Goal: Complete application form

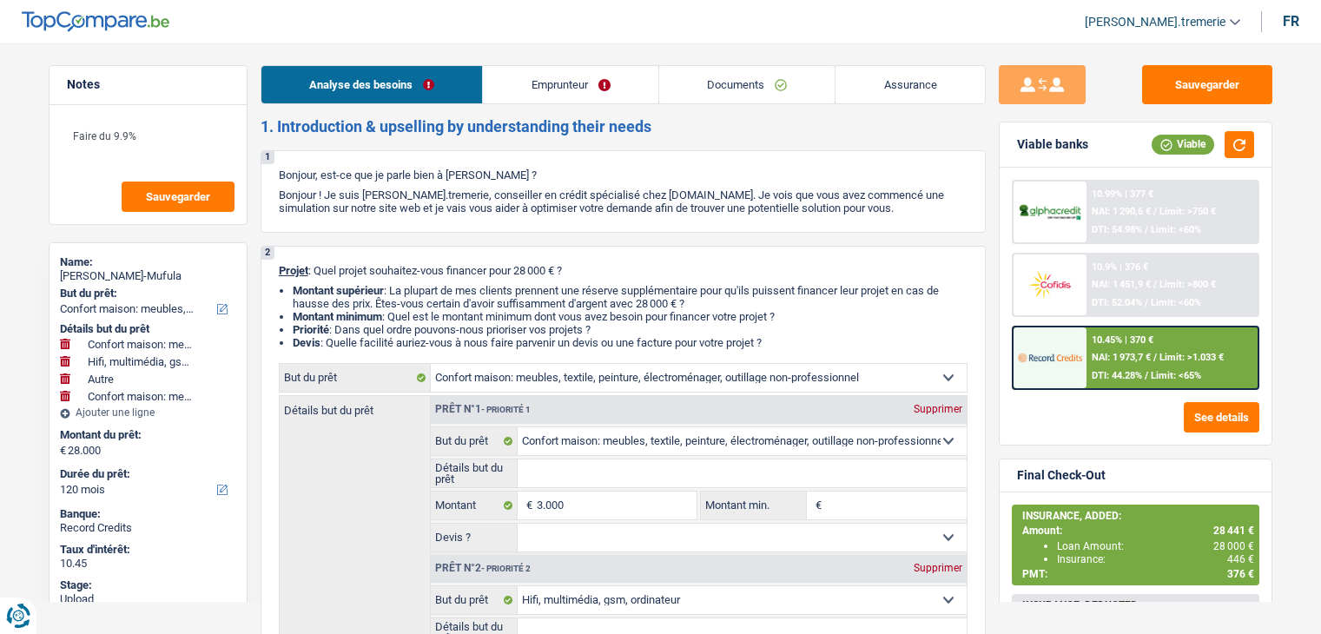
select select "household"
select select "tech"
select select "other"
select select "household"
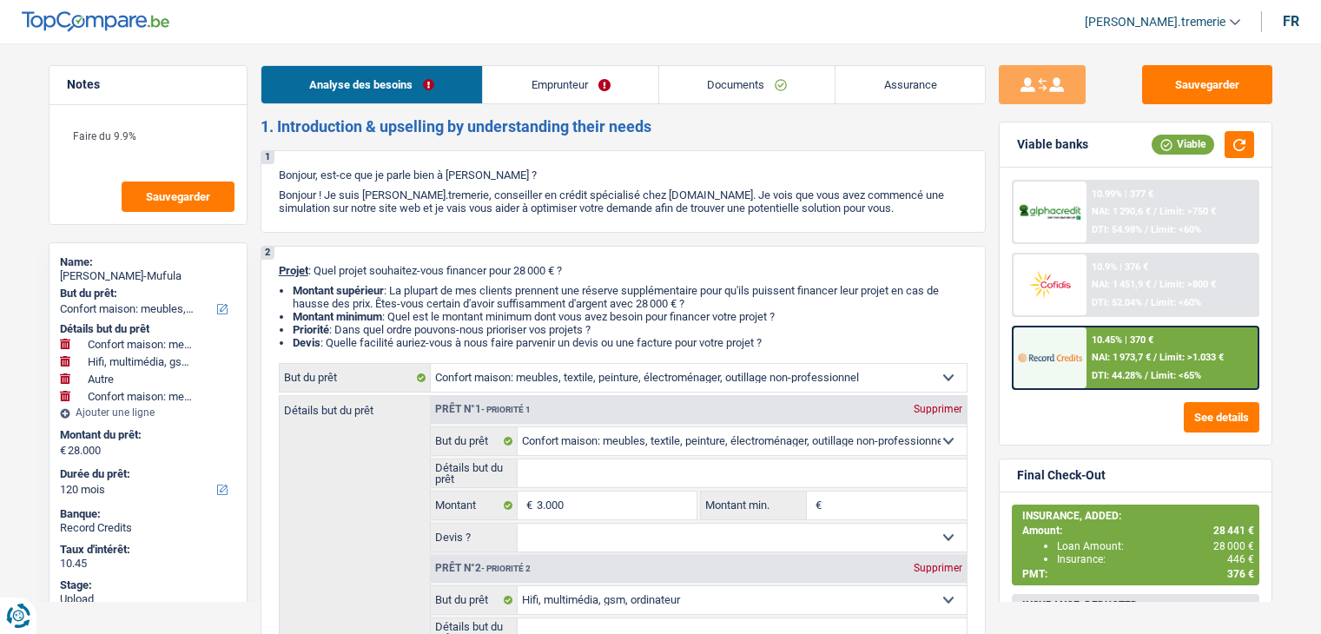
select select "120"
select select "household"
select select "tech"
select select "other"
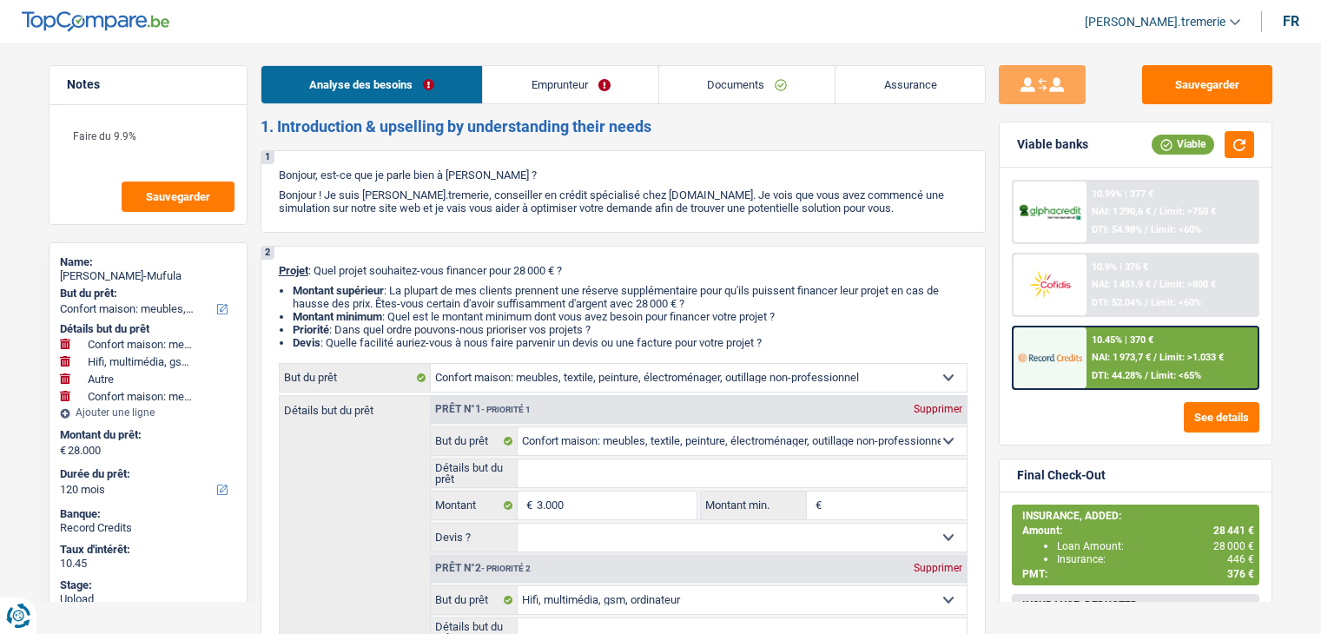
select select "household"
select select "120"
select select "privateEmployee"
select select "netSalary"
select select "mealVouchers"
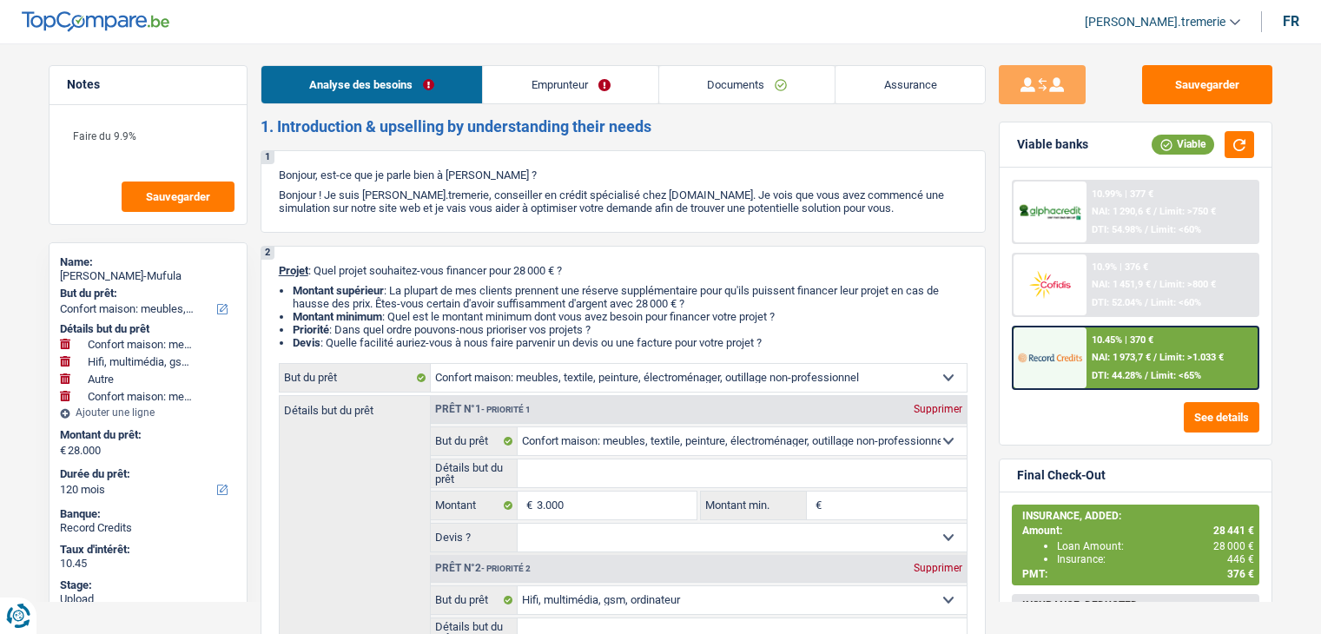
select select "ownerWithMortgage"
select select "mortgage"
select select "240"
select select "personalLoan"
select select "familyEvent"
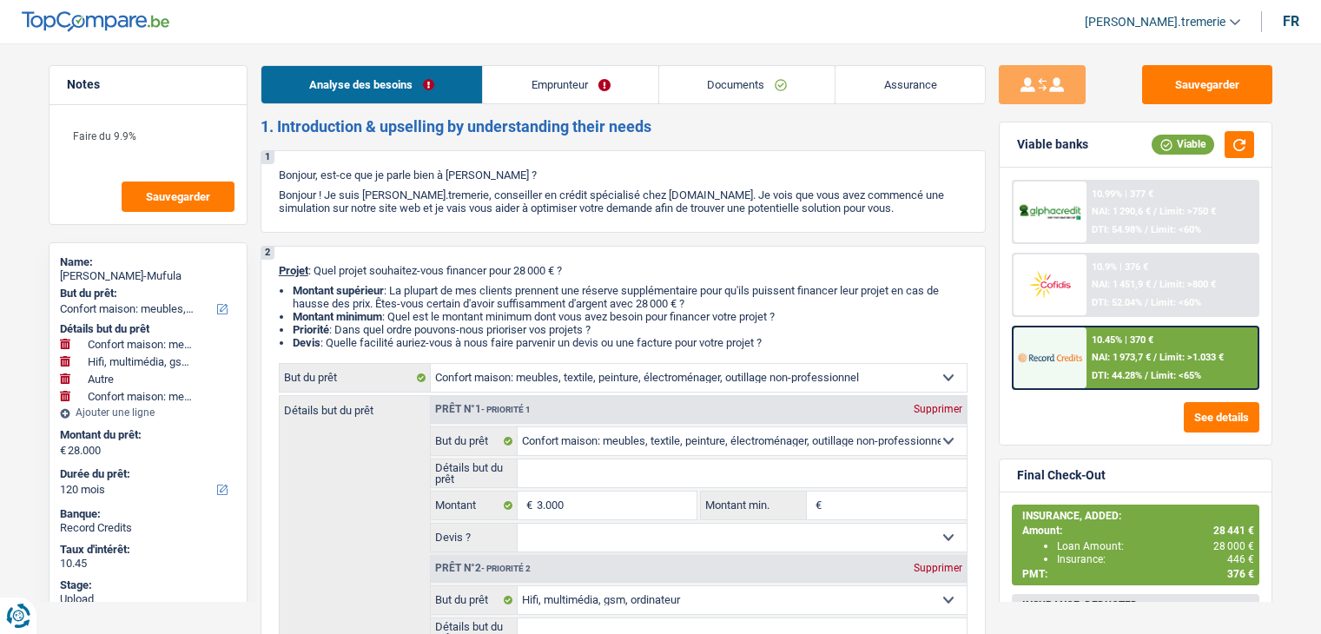
select select "60"
select select "personalSale"
select select "12"
select select "household"
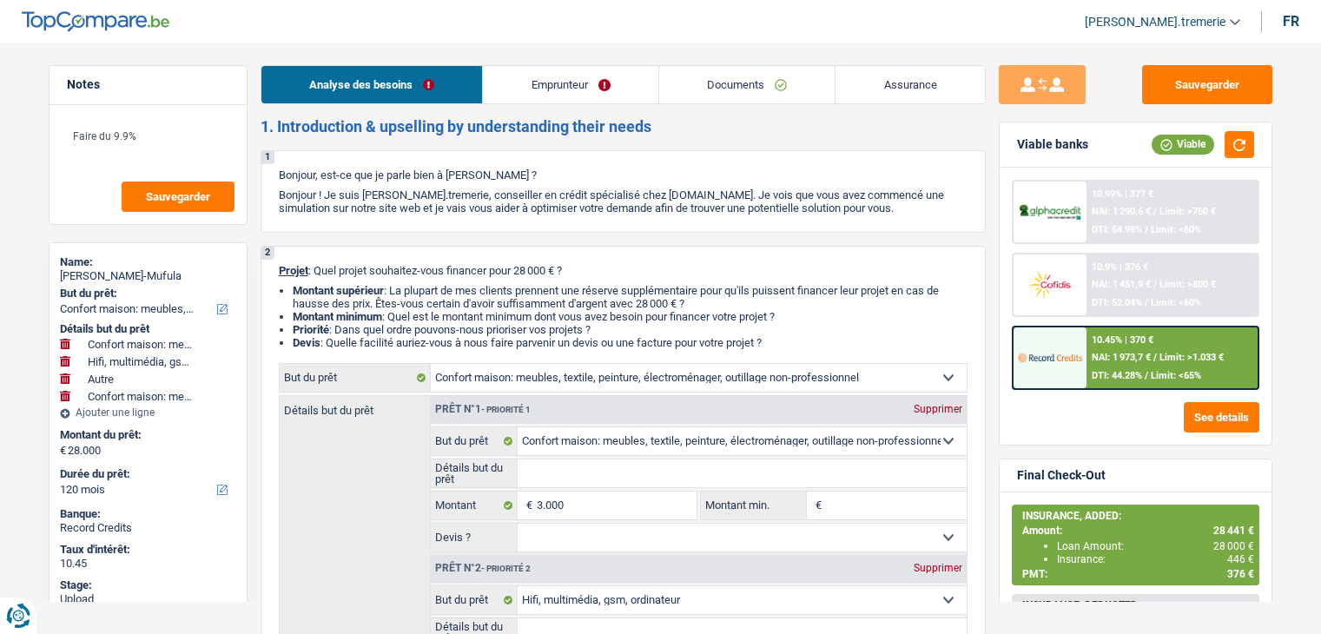
select select "tech"
select select "other"
select select "household"
select select "120"
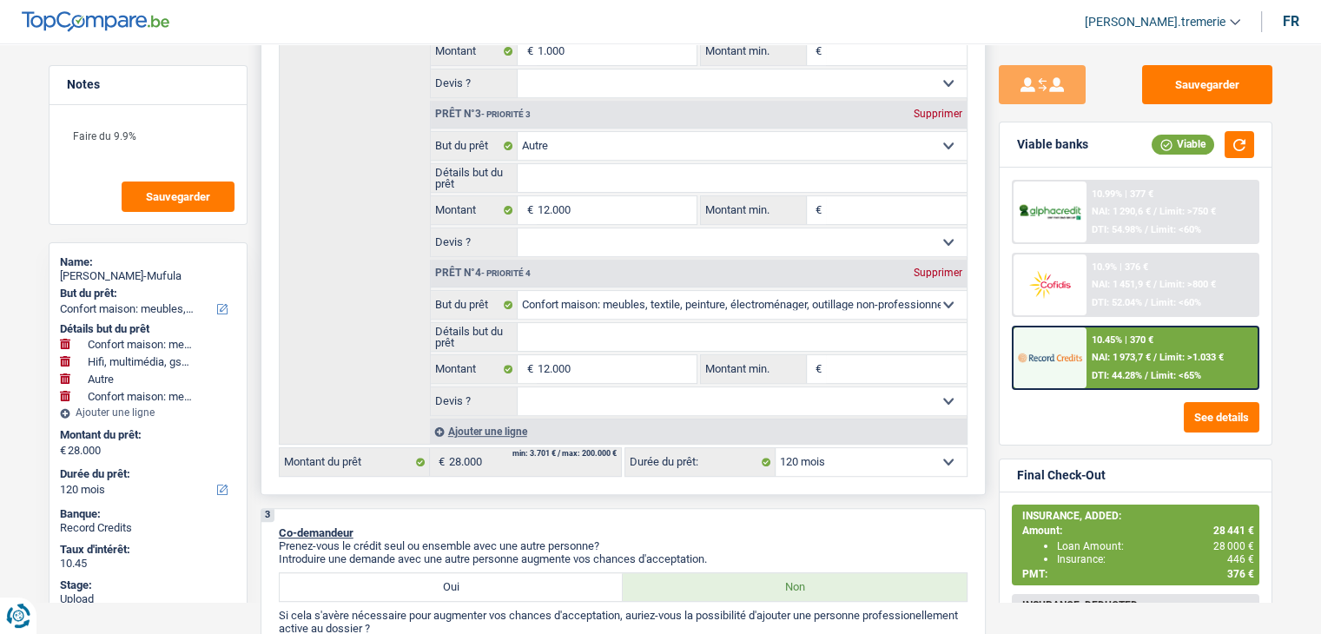
scroll to position [614, 0]
click at [491, 425] on div "Ajouter une ligne" at bounding box center [698, 430] width 537 height 25
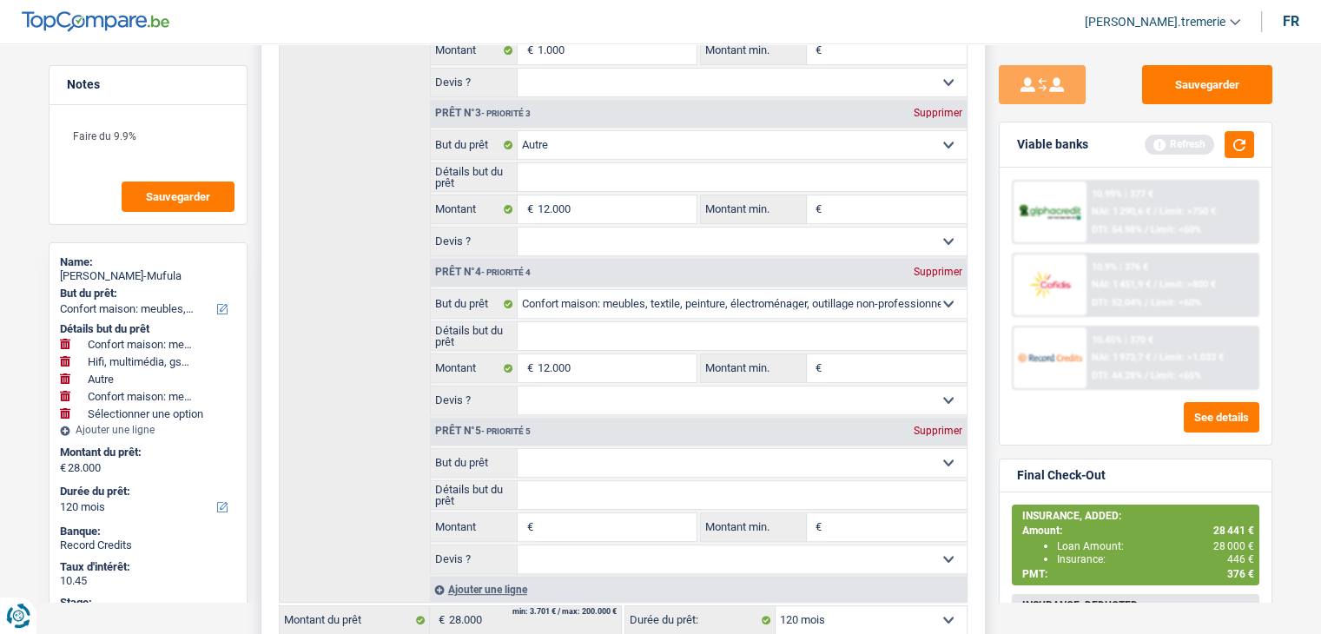
click at [600, 453] on select "Confort maison: meubles, textile, peinture, électroménager, outillage non-profe…" at bounding box center [742, 463] width 449 height 28
select select "other"
click at [518, 449] on select "Confort maison: meubles, textile, peinture, électroménager, outillage non-profe…" at bounding box center [742, 463] width 449 height 28
select select "other"
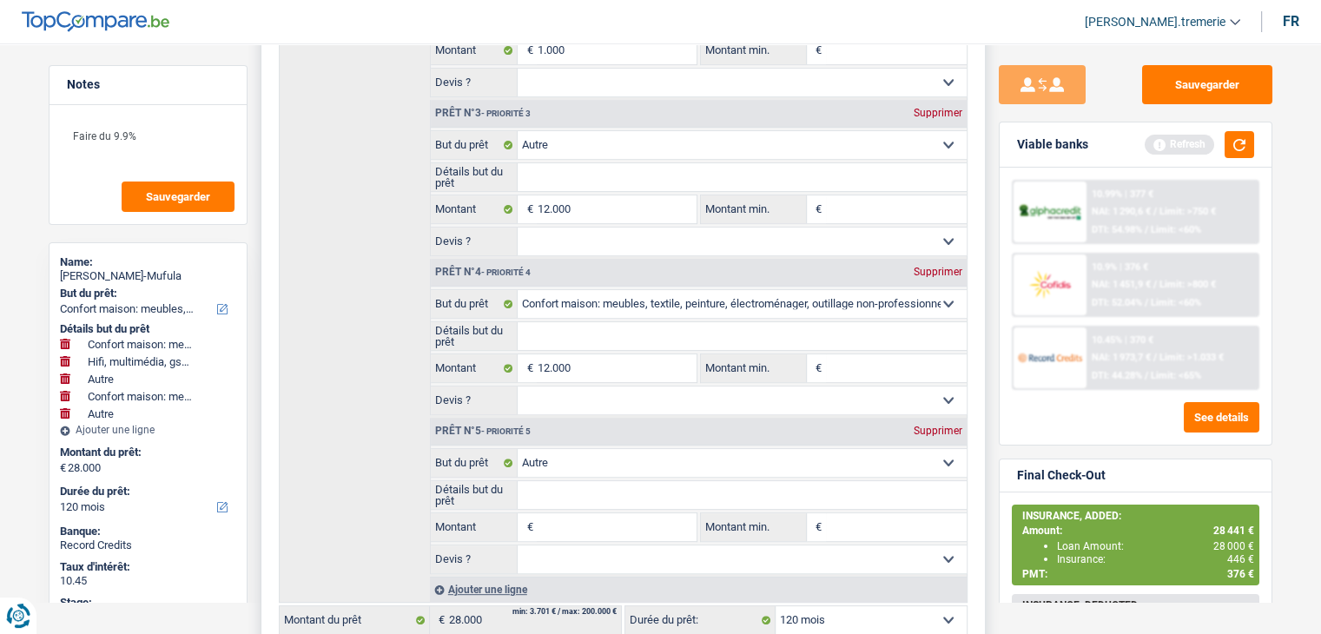
click at [560, 453] on select "Confort maison: meubles, textile, peinture, électroménager, outillage non-profe…" at bounding box center [742, 463] width 449 height 28
select select "insurance"
click at [518, 449] on select "Confort maison: meubles, textile, peinture, électroménager, outillage non-profe…" at bounding box center [742, 463] width 449 height 28
select select "insurance"
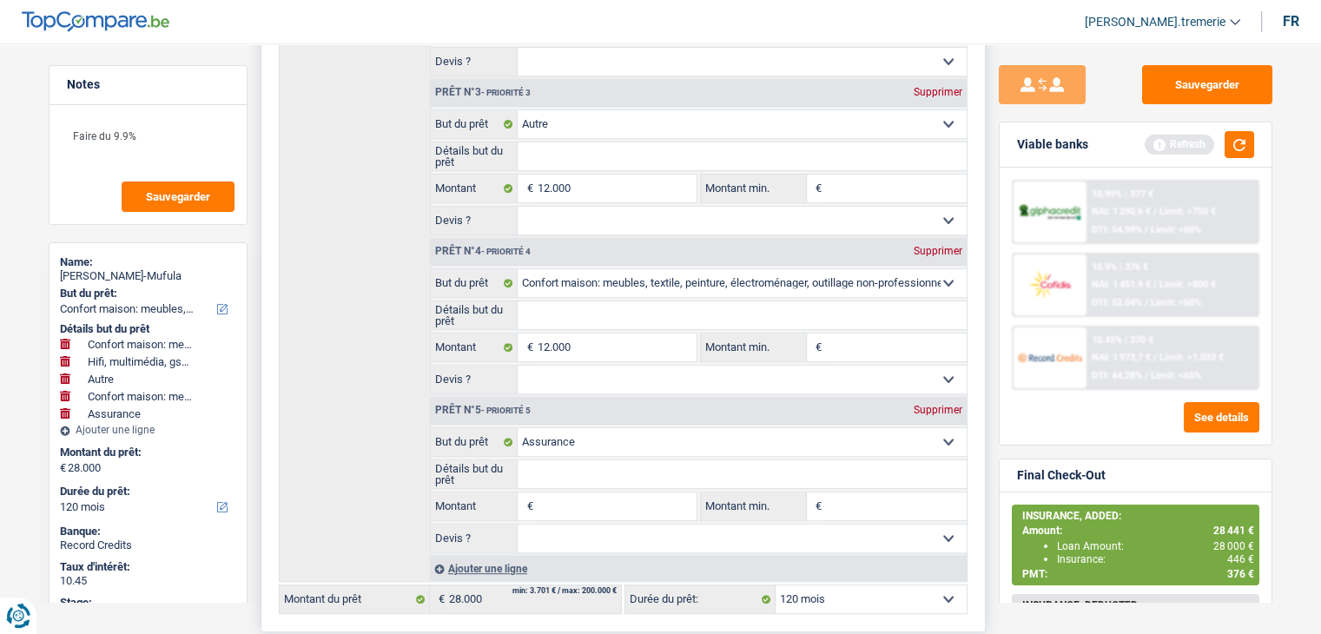
scroll to position [638, 0]
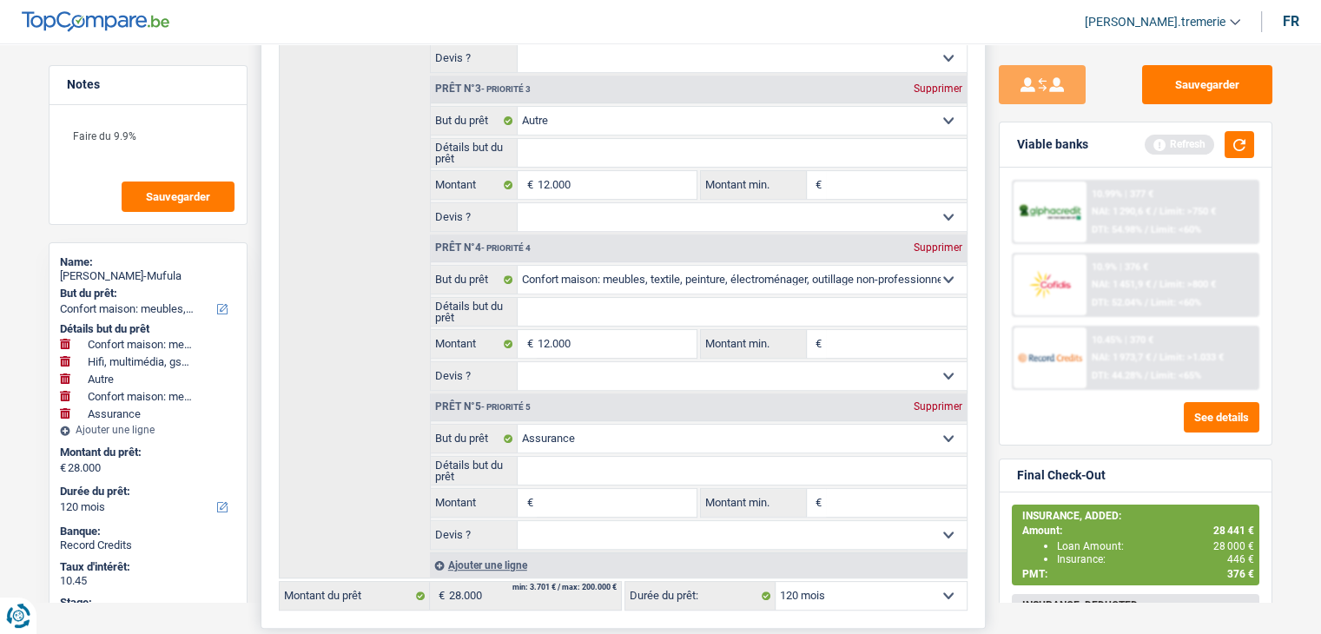
click at [564, 491] on input "Montant" at bounding box center [616, 503] width 159 height 28
type input "4"
type input "45"
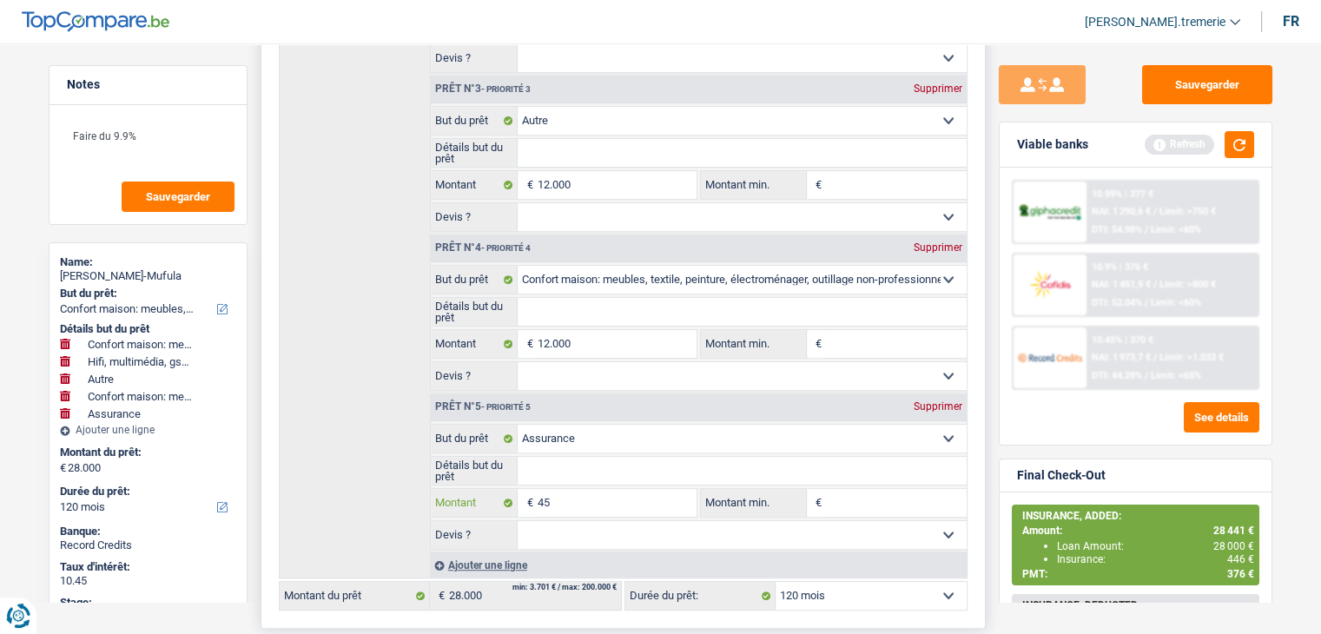
type input "450"
type input "28.450"
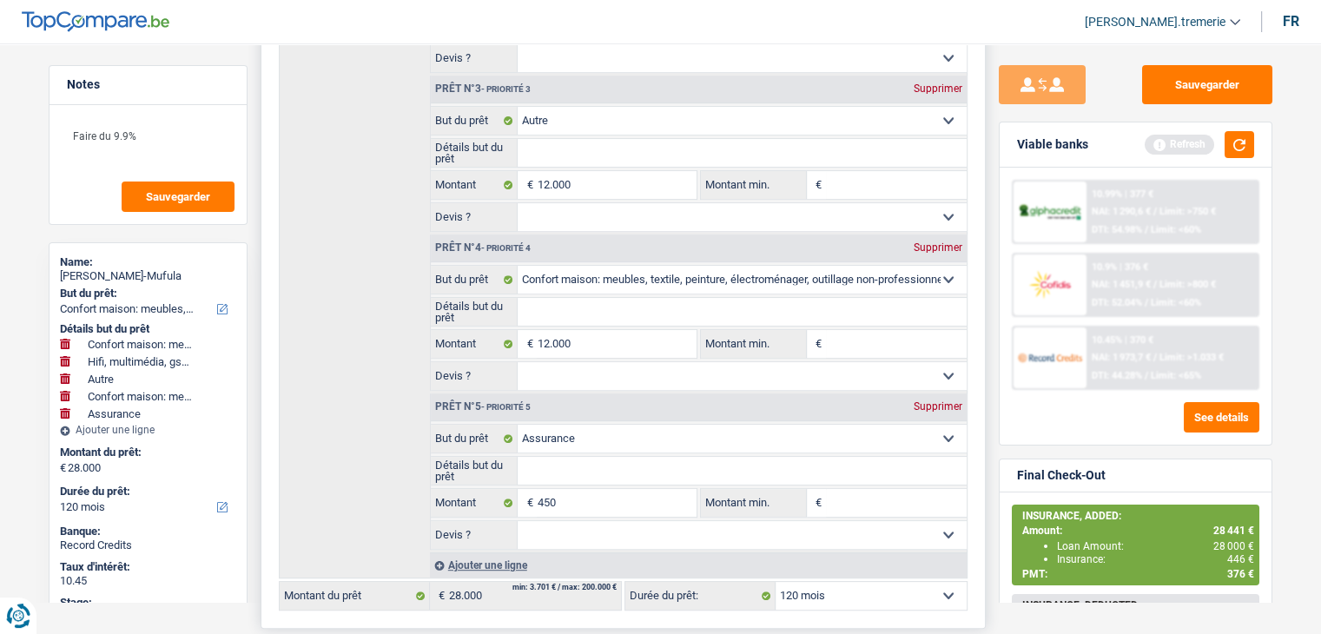
type input "28.450"
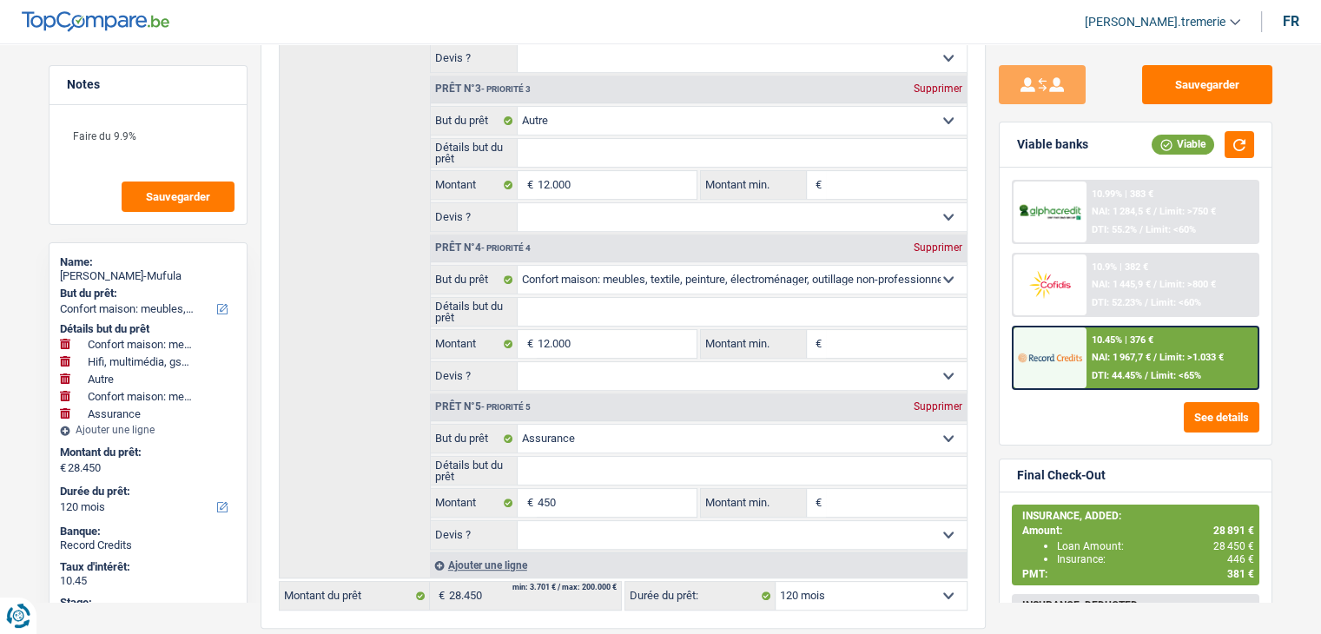
click at [1117, 354] on span "NAI: 1 967,7 €" at bounding box center [1120, 357] width 59 height 11
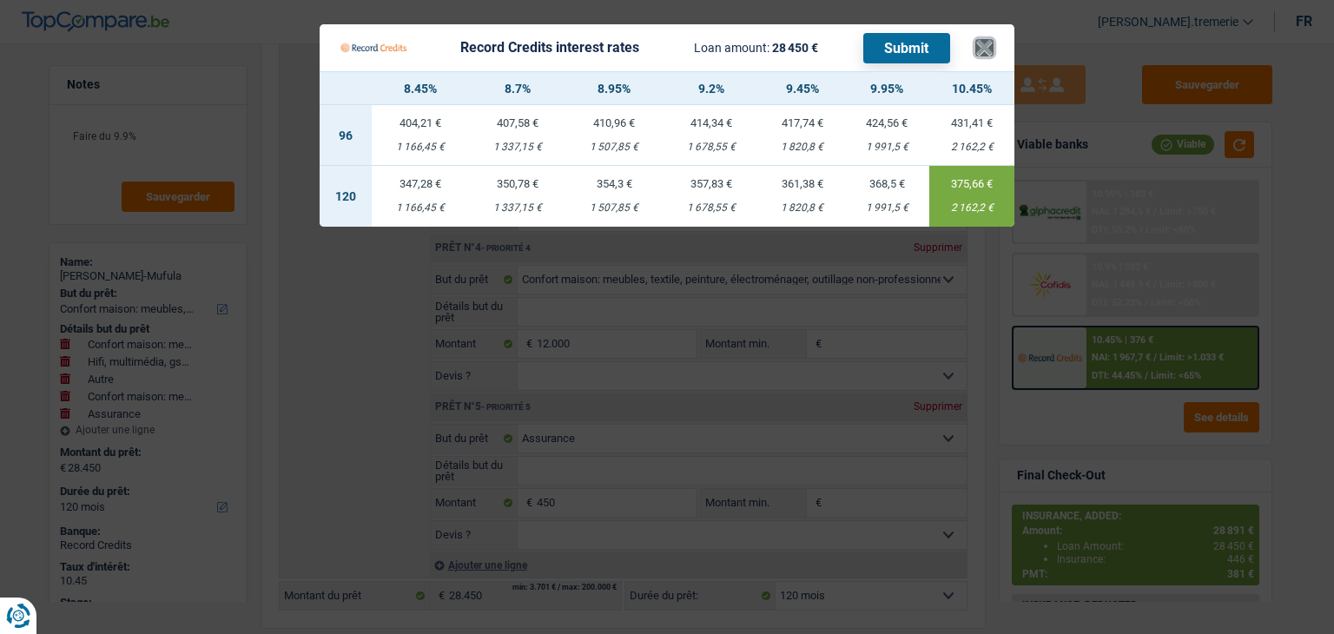
click at [979, 43] on button "×" at bounding box center [984, 47] width 18 height 17
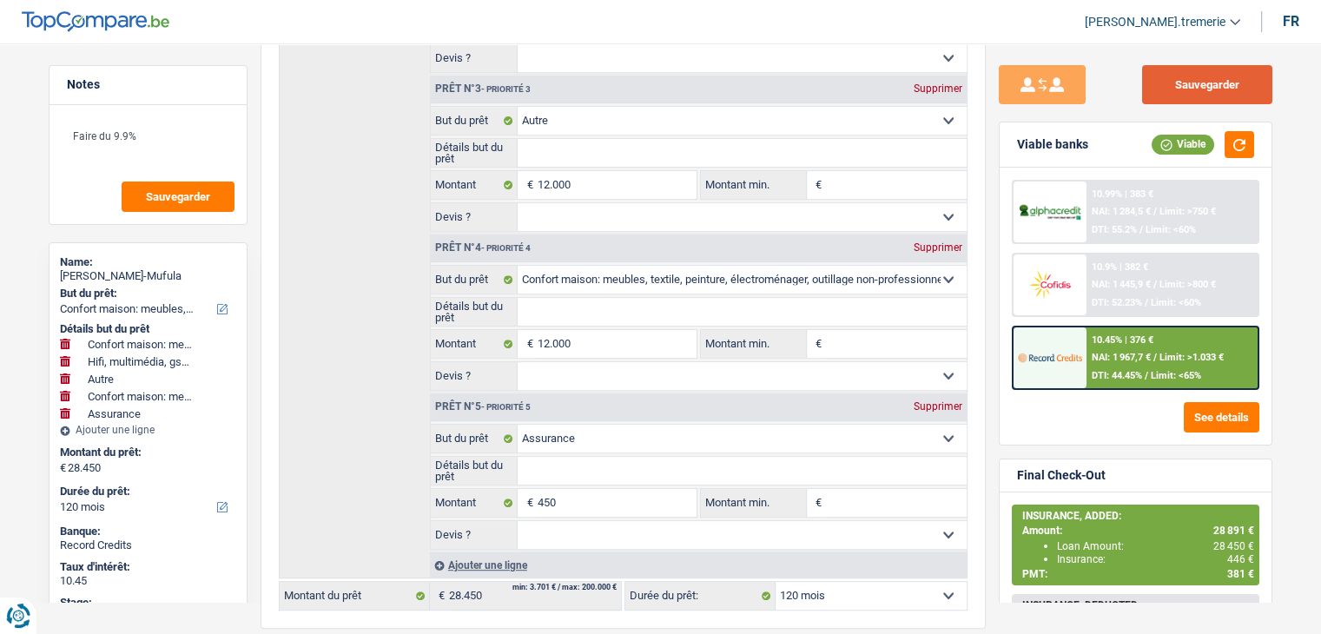
click at [1198, 89] on button "Sauvegarder" at bounding box center [1207, 84] width 130 height 39
